Goal: Information Seeking & Learning: Learn about a topic

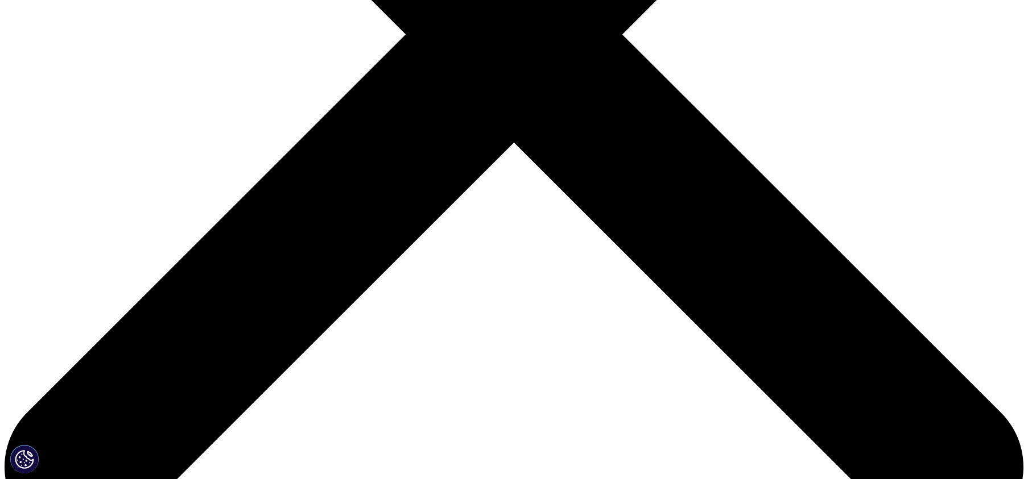
scroll to position [512, 0]
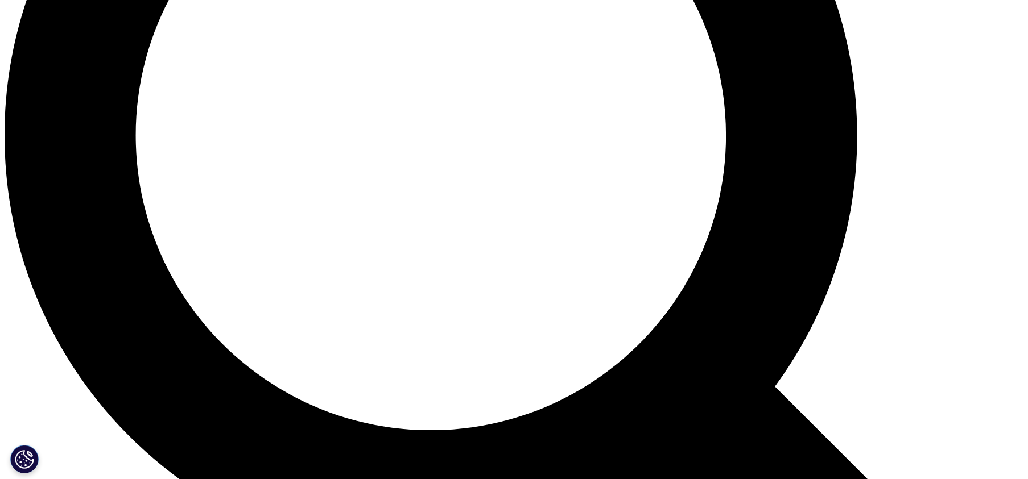
scroll to position [1592, 0]
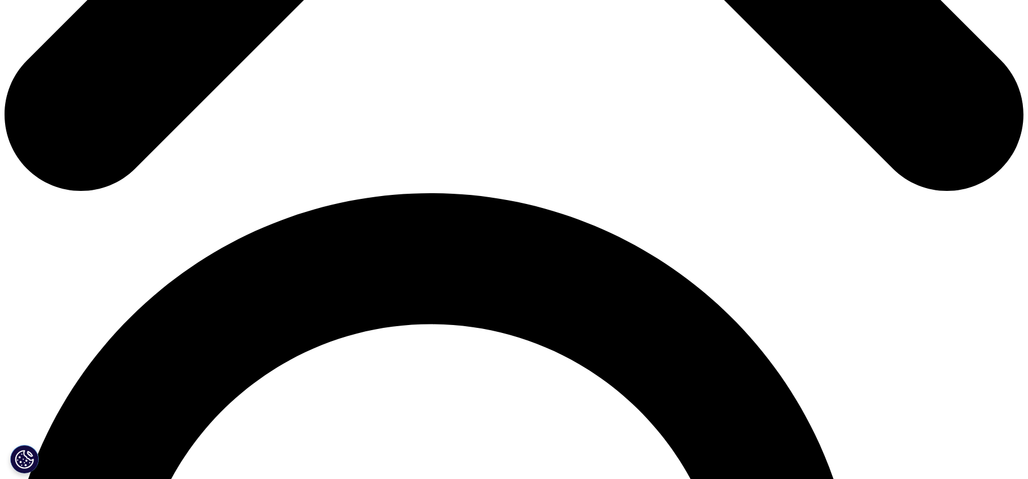
scroll to position [967, 0]
